Goal: Check status: Check status

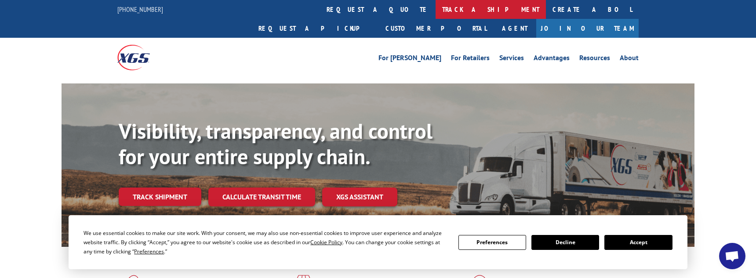
click at [436, 5] on link "track a shipment" at bounding box center [491, 9] width 110 height 19
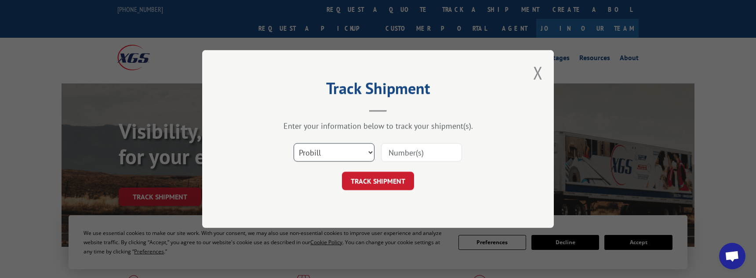
click at [342, 153] on select "Select category... Probill BOL PO" at bounding box center [334, 152] width 81 height 18
drag, startPoint x: 422, startPoint y: 160, endPoint x: 427, endPoint y: 160, distance: 5.3
click at [422, 160] on input at bounding box center [421, 152] width 81 height 18
type input "17629445"
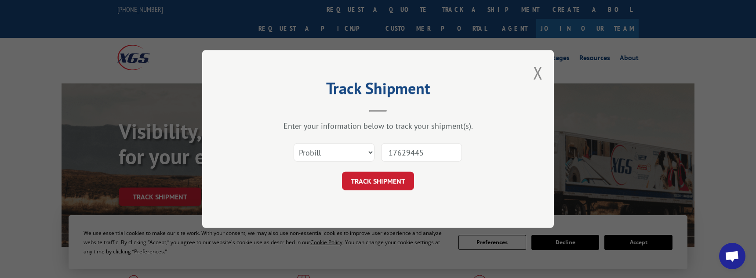
click button "TRACK SHIPMENT" at bounding box center [378, 181] width 72 height 18
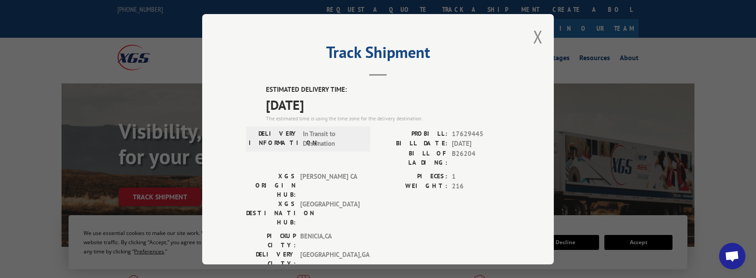
click at [527, 34] on div "Track Shipment ESTIMATED DELIVERY TIME: [DATE] The estimated time is using the …" at bounding box center [378, 139] width 352 height 251
click at [536, 35] on button "Close modal" at bounding box center [538, 36] width 10 height 23
